Goal: Information Seeking & Learning: Stay updated

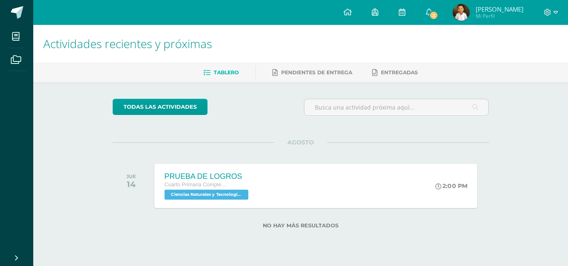
click at [226, 179] on div "PRUEBA DE LOGROS" at bounding box center [207, 176] width 86 height 9
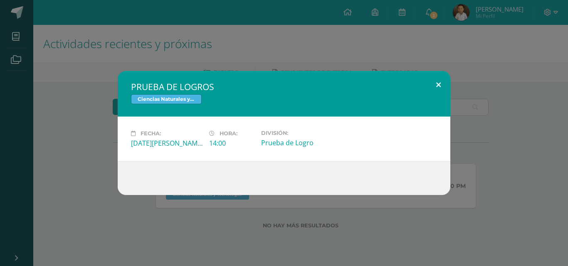
click at [436, 84] on button at bounding box center [438, 85] width 24 height 28
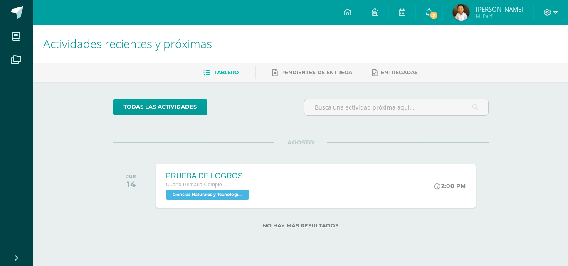
click at [438, 11] on span "2" at bounding box center [433, 15] width 9 height 9
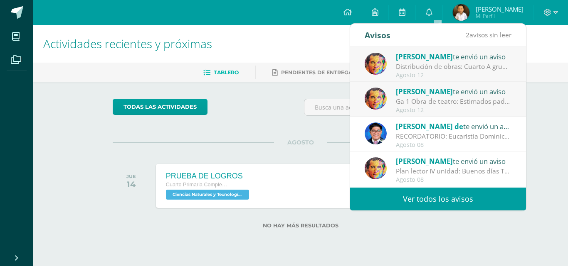
click at [482, 107] on div "Agosto 12" at bounding box center [454, 110] width 116 height 7
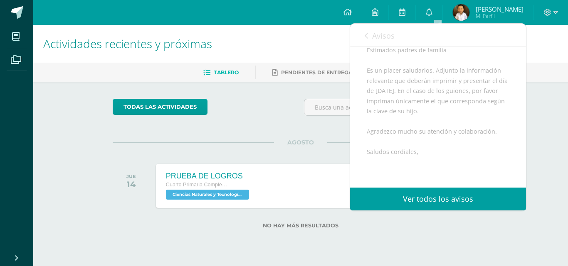
scroll to position [83, 0]
click at [367, 34] on icon at bounding box center [365, 35] width 3 height 7
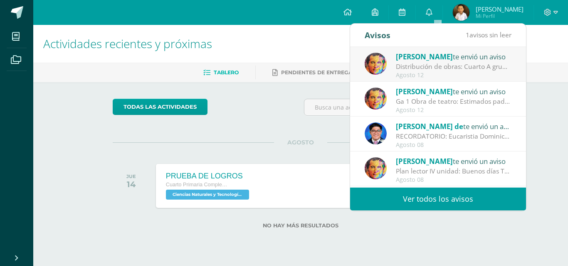
click at [395, 71] on div "[PERSON_NAME] te envió un aviso Distribución de obras: Cuarto A grupo 1: pastor…" at bounding box center [437, 64] width 147 height 27
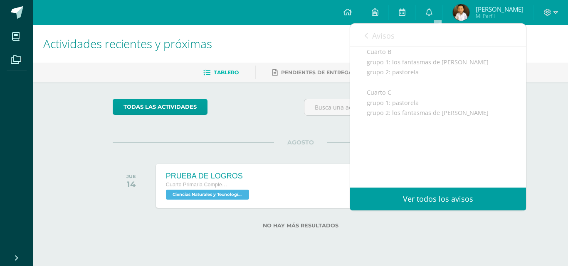
scroll to position [143, 0]
click at [362, 40] on div "Avisos 0 avisos sin leer Avisos" at bounding box center [438, 35] width 176 height 23
click at [368, 39] on link "Avisos" at bounding box center [379, 36] width 30 height 24
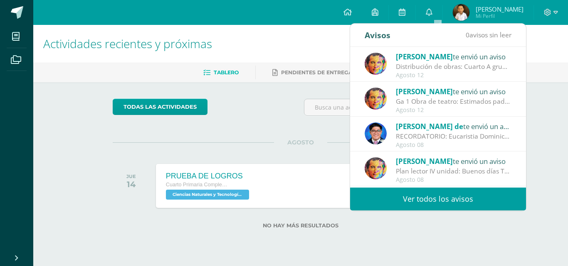
click at [428, 96] on div "[PERSON_NAME] te envió un aviso" at bounding box center [454, 91] width 116 height 11
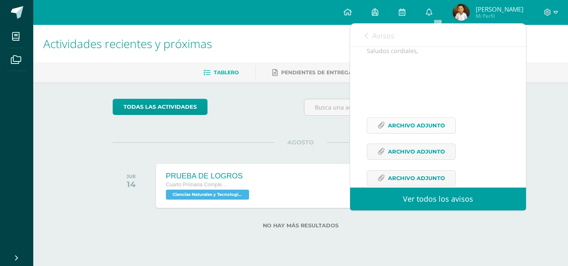
scroll to position [222, 0]
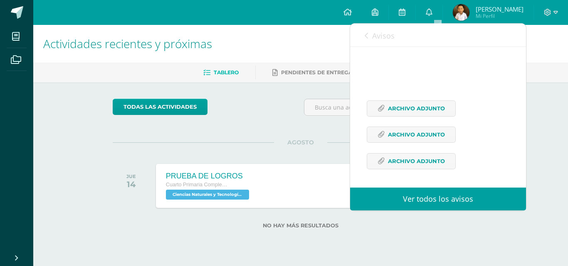
click at [414, 100] on div "Estimados padres de familia Es un placer saludarlos. Adjunto la información rel…" at bounding box center [438, 53] width 143 height 252
click at [418, 110] on span "Archivo Adjunto" at bounding box center [416, 108] width 57 height 15
click at [397, 138] on span "Archivo Adjunto" at bounding box center [416, 134] width 57 height 15
click at [441, 169] on link "Archivo Adjunto" at bounding box center [411, 161] width 89 height 16
